Goal: Task Accomplishment & Management: Complete application form

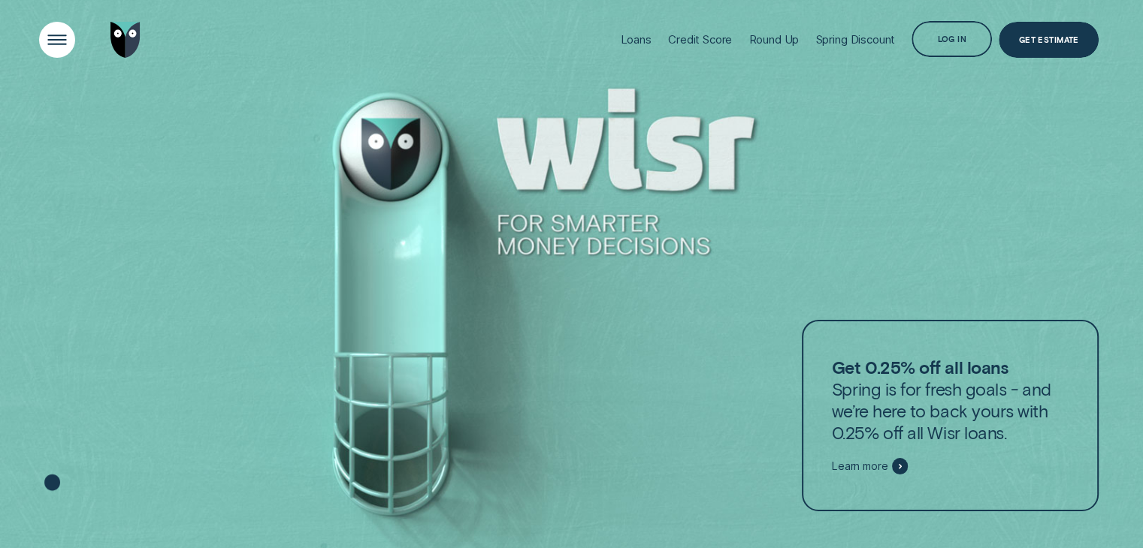
click at [40, 30] on div "Open Menu" at bounding box center [57, 40] width 36 height 36
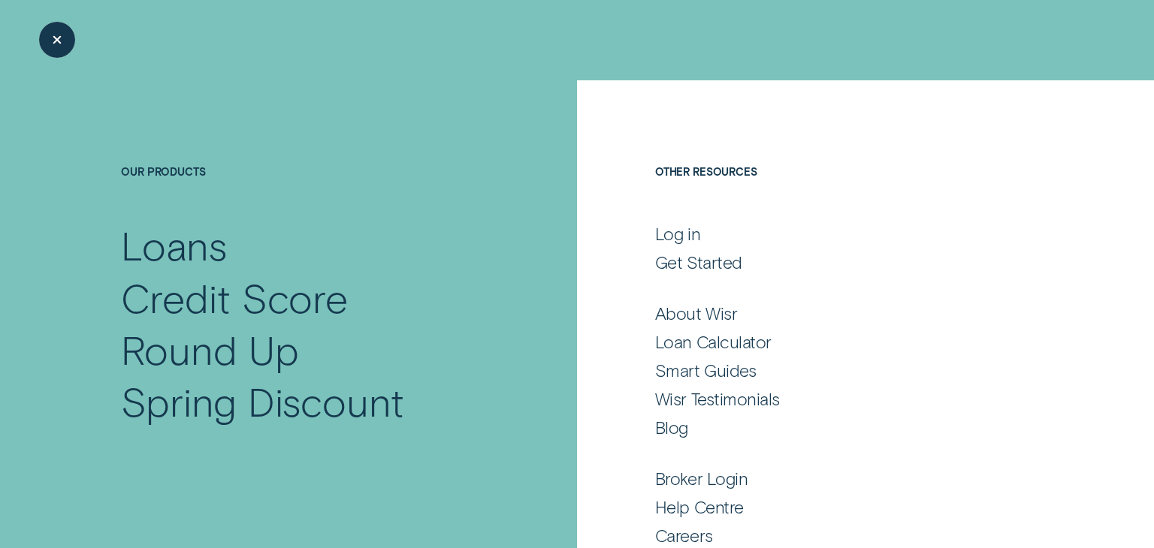
click at [54, 35] on div "Close Menu" at bounding box center [57, 39] width 51 height 51
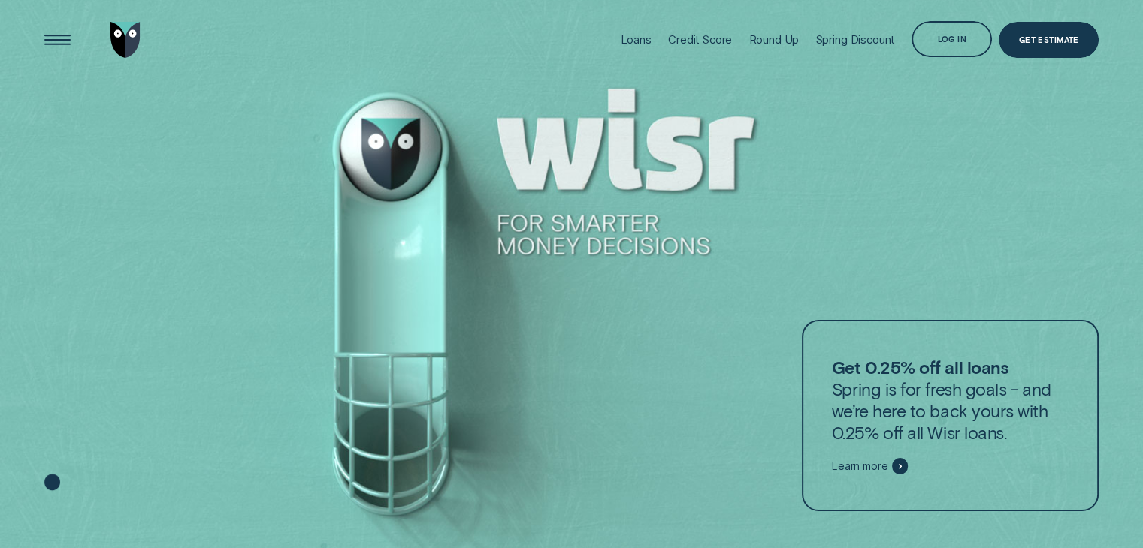
click at [674, 40] on div "Credit Score" at bounding box center [700, 39] width 64 height 14
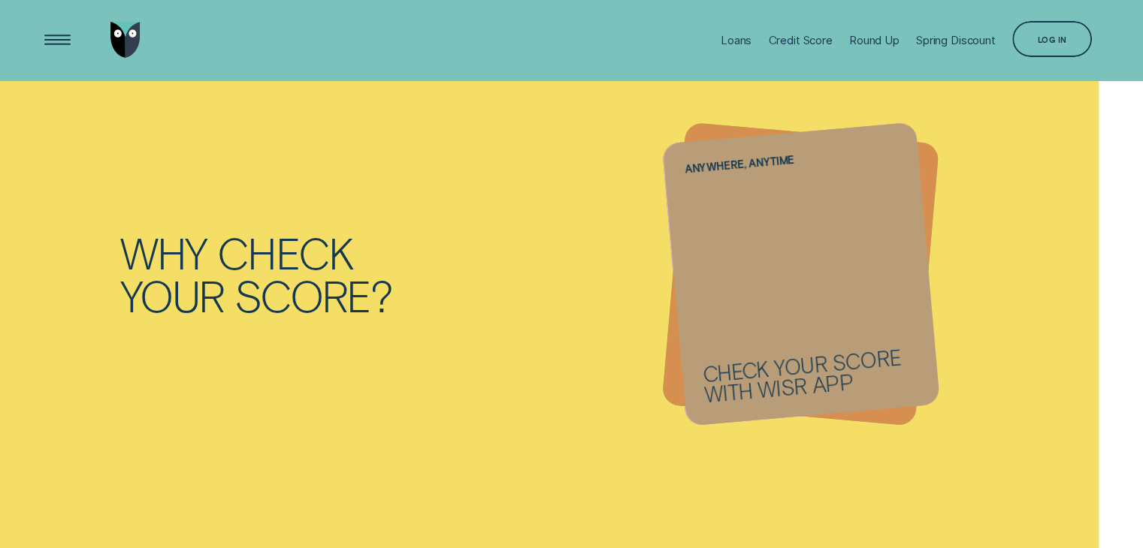
scroll to position [1527, 0]
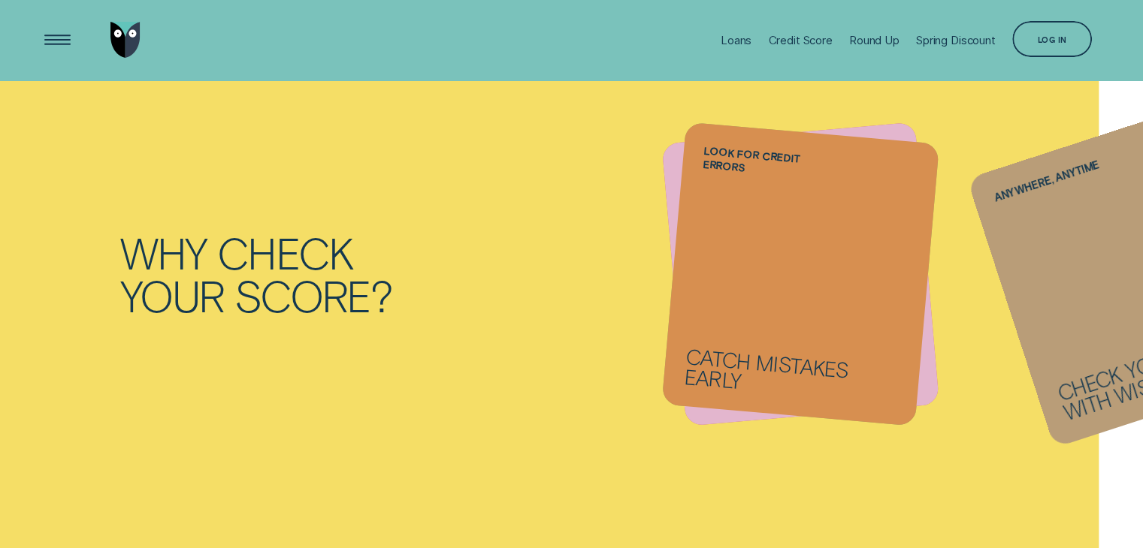
drag, startPoint x: 806, startPoint y: 268, endPoint x: 1013, endPoint y: 289, distance: 208.4
click at [927, 289] on li "Anywhere, anytime Check your score with Wisr App" at bounding box center [800, 274] width 254 height 283
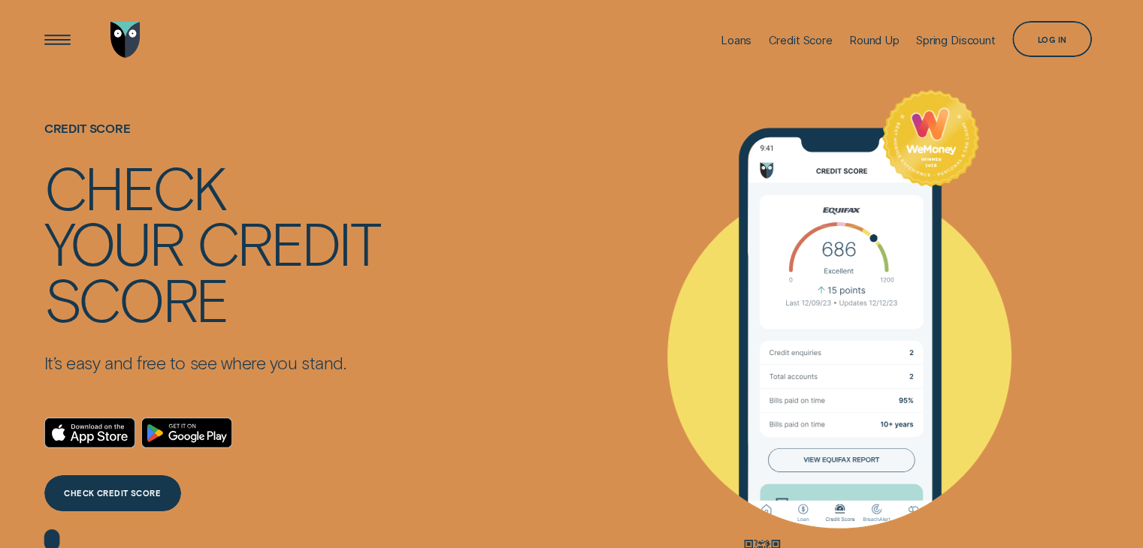
scroll to position [0, 0]
click at [124, 34] on img "Go to home page" at bounding box center [125, 40] width 30 height 36
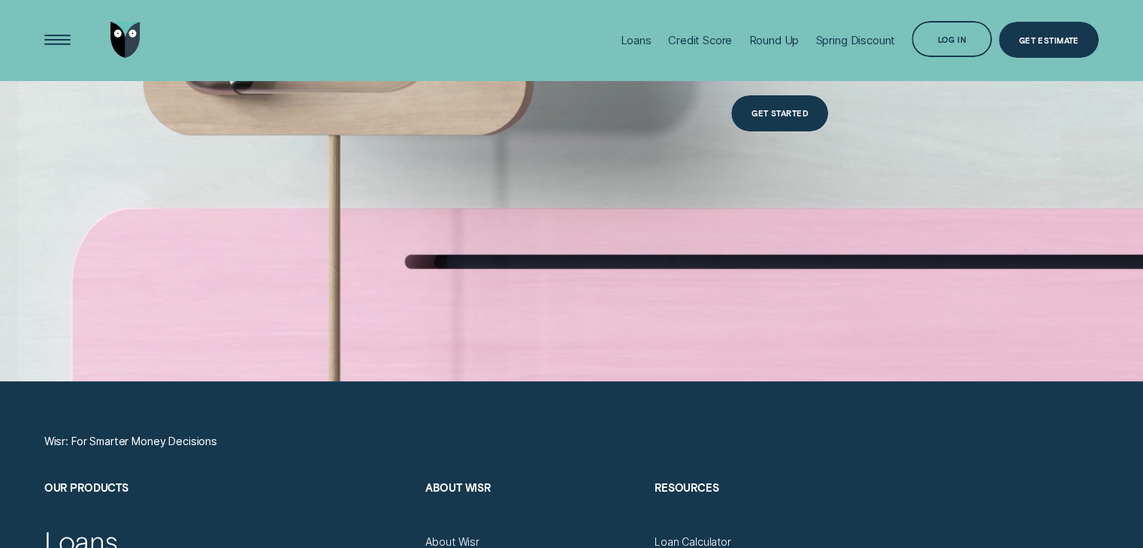
scroll to position [4634, 0]
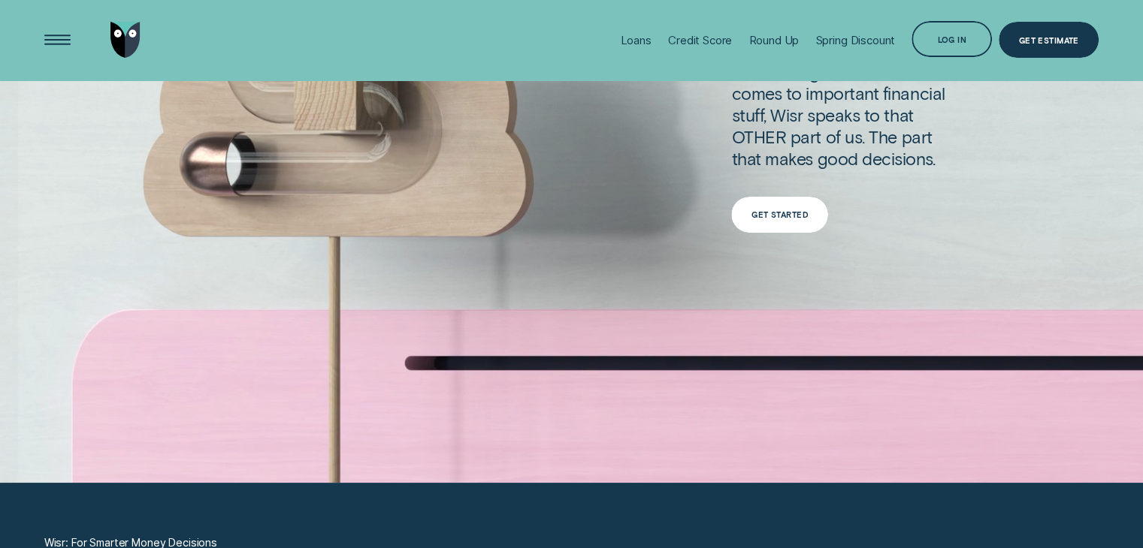
click at [763, 211] on div "Get Started" at bounding box center [779, 214] width 57 height 7
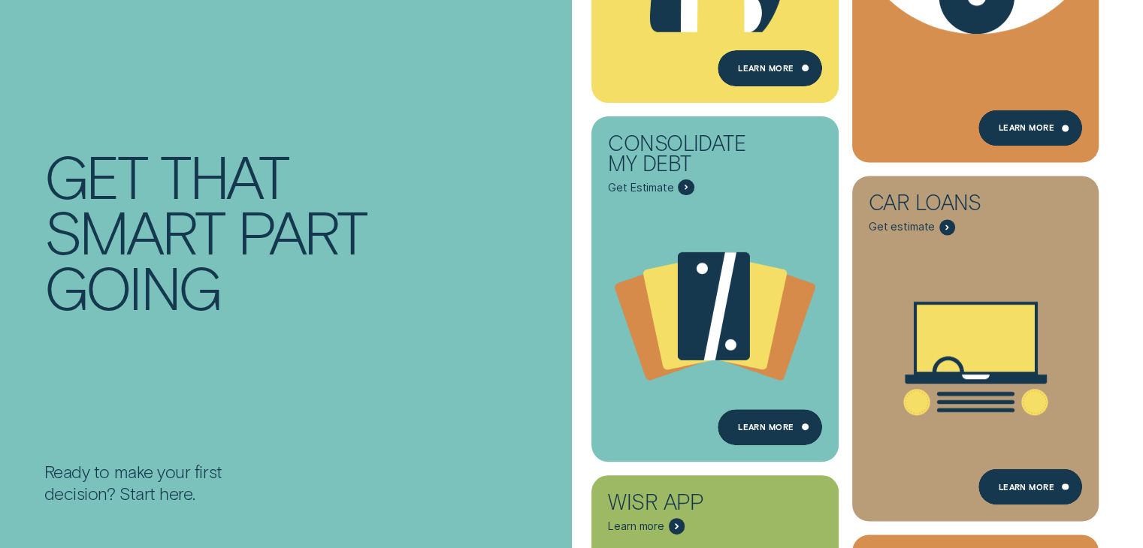
scroll to position [388, 0]
